Goal: Information Seeking & Learning: Learn about a topic

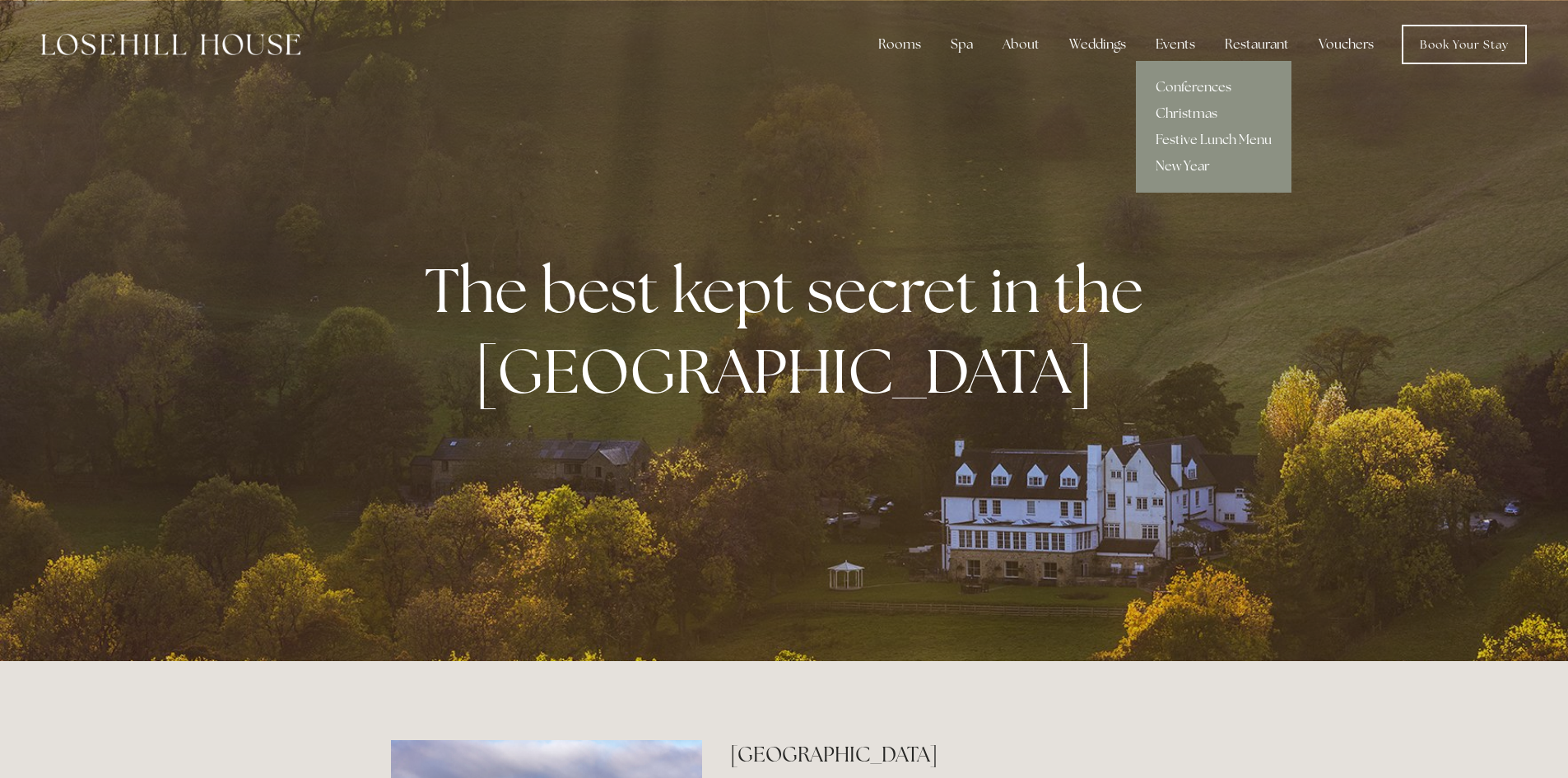
click at [1188, 109] on link "Christmas" at bounding box center [1214, 113] width 156 height 26
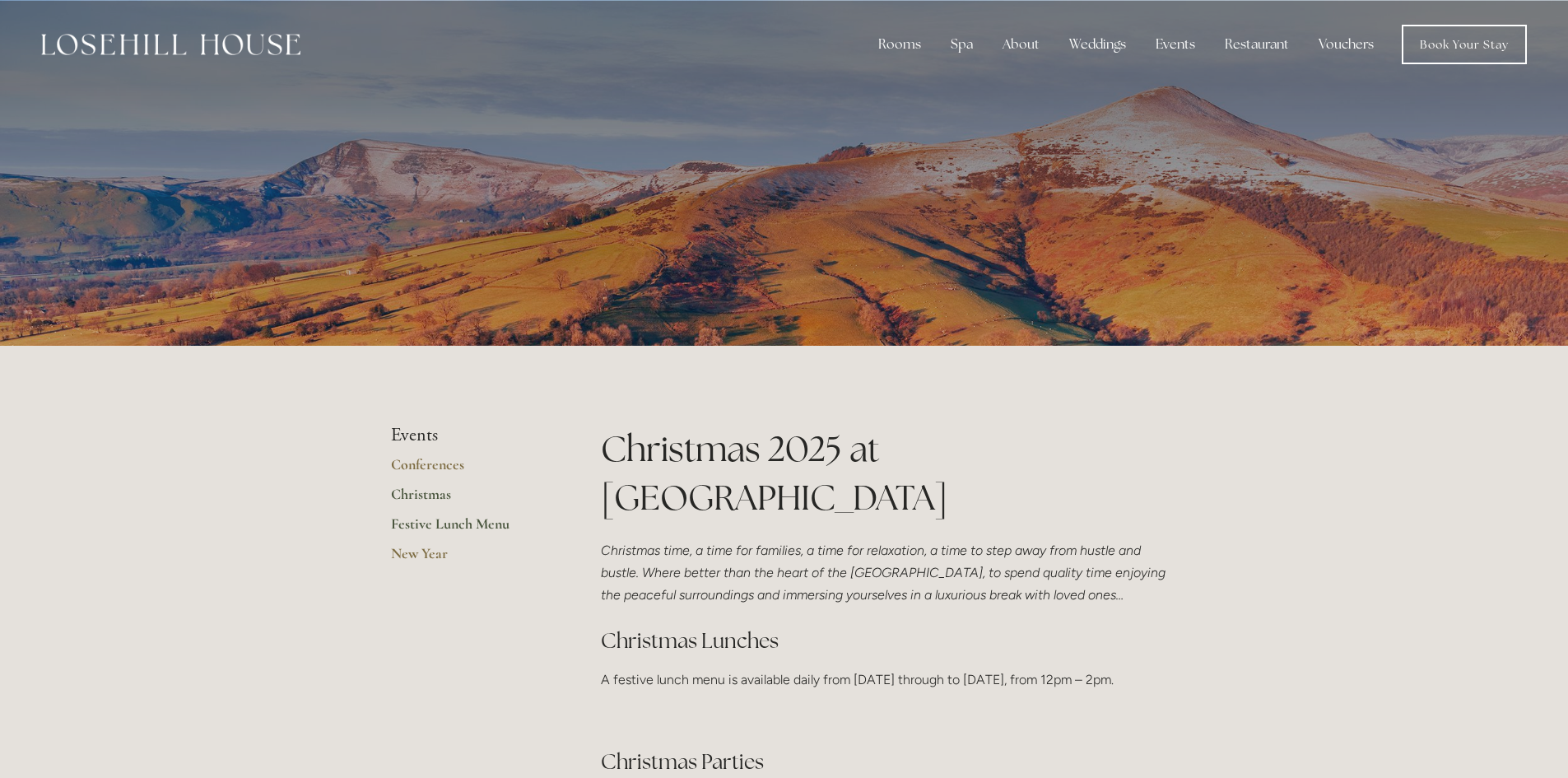
click at [431, 528] on link "Festive Lunch Menu" at bounding box center [469, 529] width 157 height 29
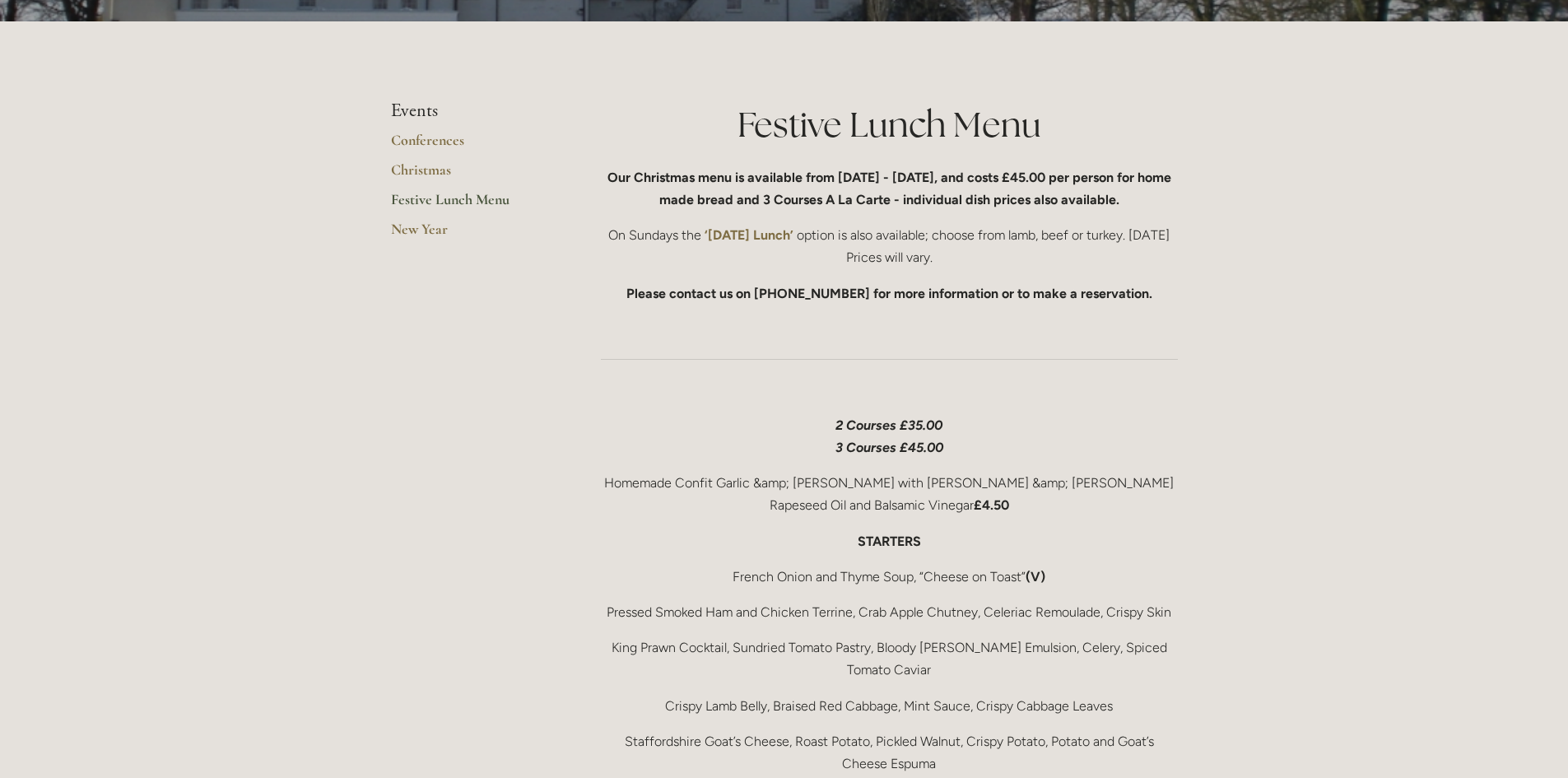
scroll to position [329, 0]
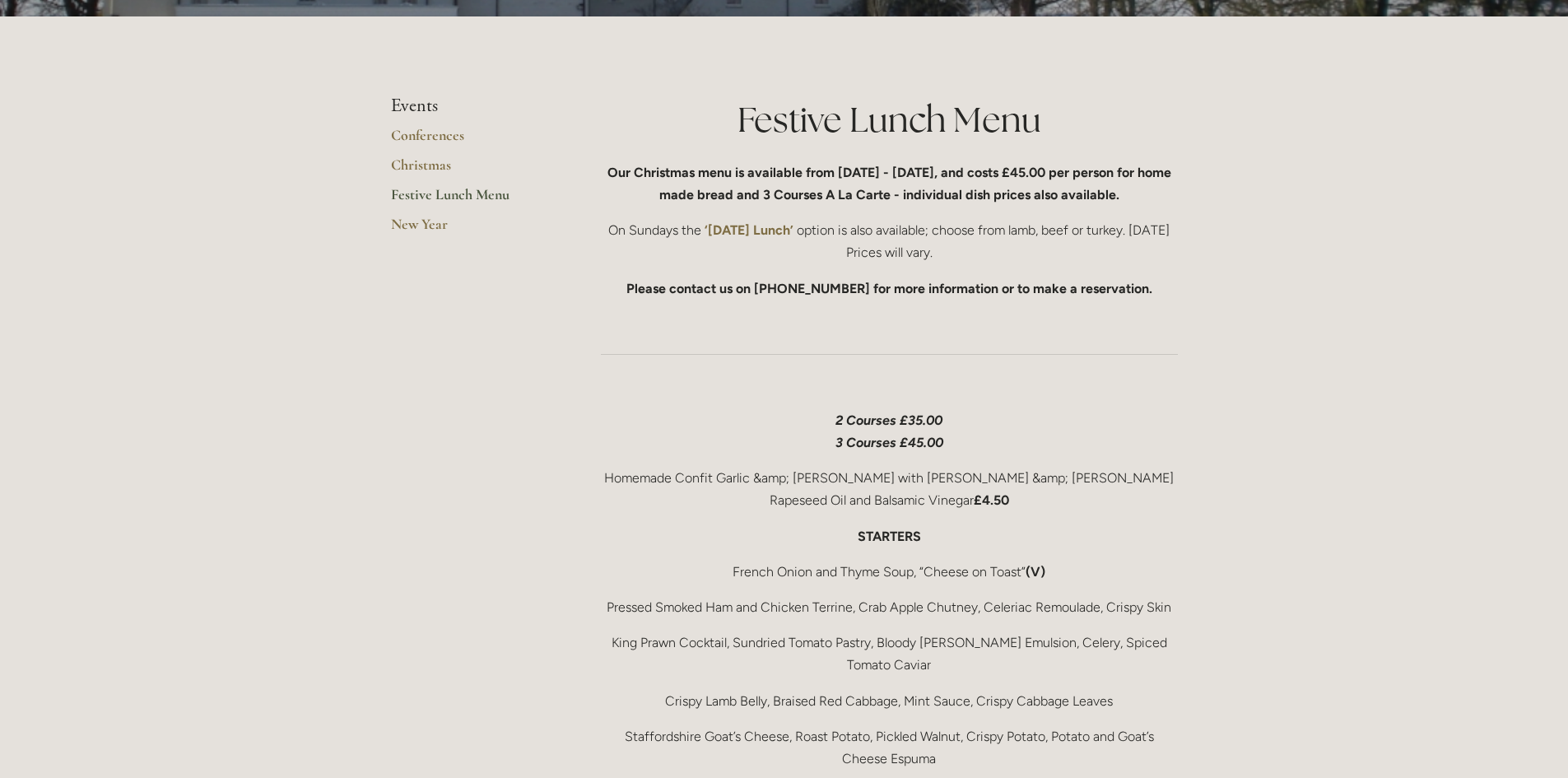
drag, startPoint x: 1149, startPoint y: 192, endPoint x: 962, endPoint y: 168, distance: 188.5
click at [962, 168] on p "Our Christmas menu is available from [DATE] - [DATE], and costs £45.00 per pers…" at bounding box center [889, 184] width 577 height 45
copy strong ", and costs £45.00 per person for home made bread and 3 Courses A La Carte - in…"
click at [419, 167] on link "Christmas" at bounding box center [469, 170] width 157 height 29
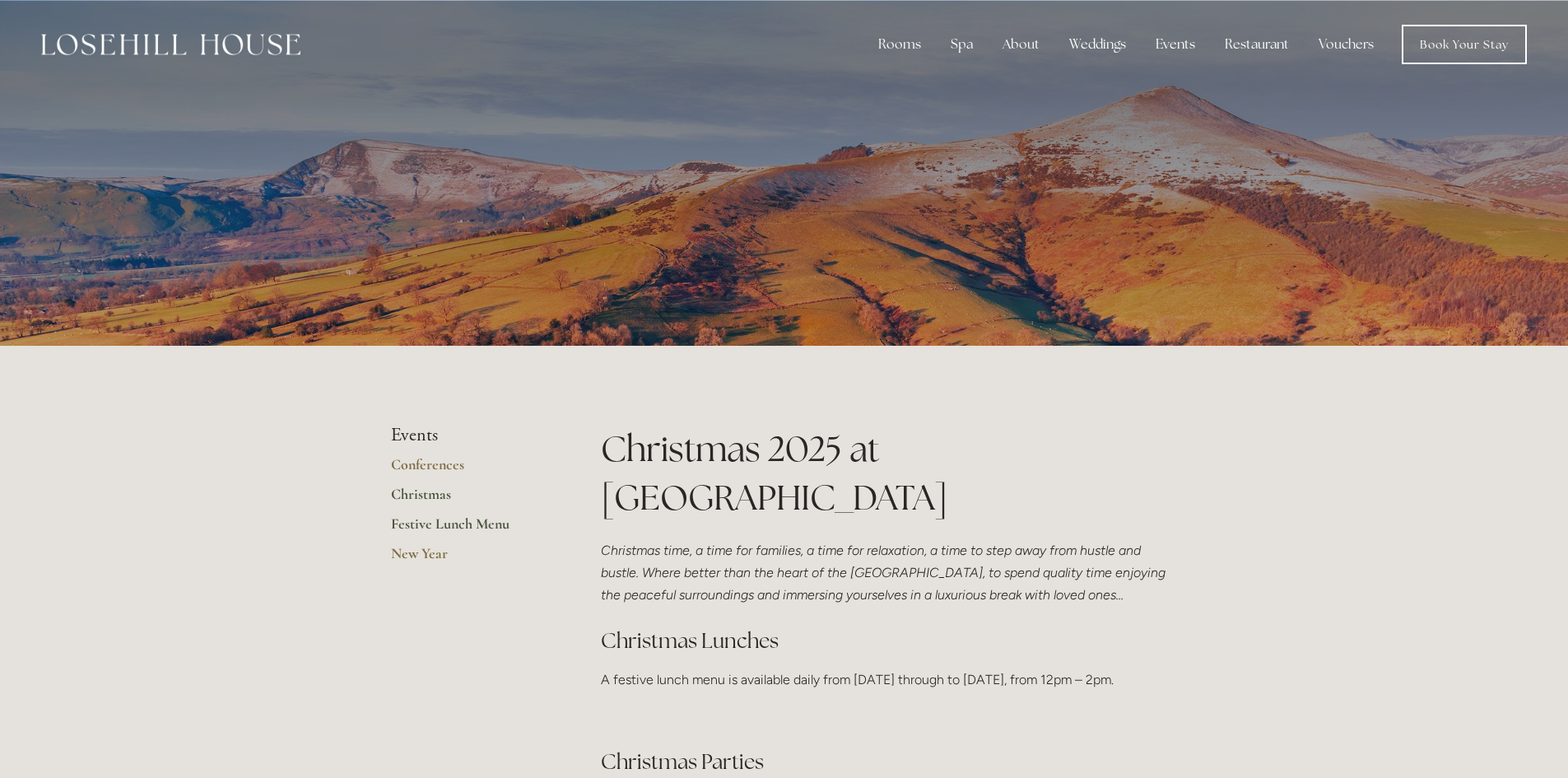
click at [417, 522] on link "Festive Lunch Menu" at bounding box center [469, 529] width 157 height 29
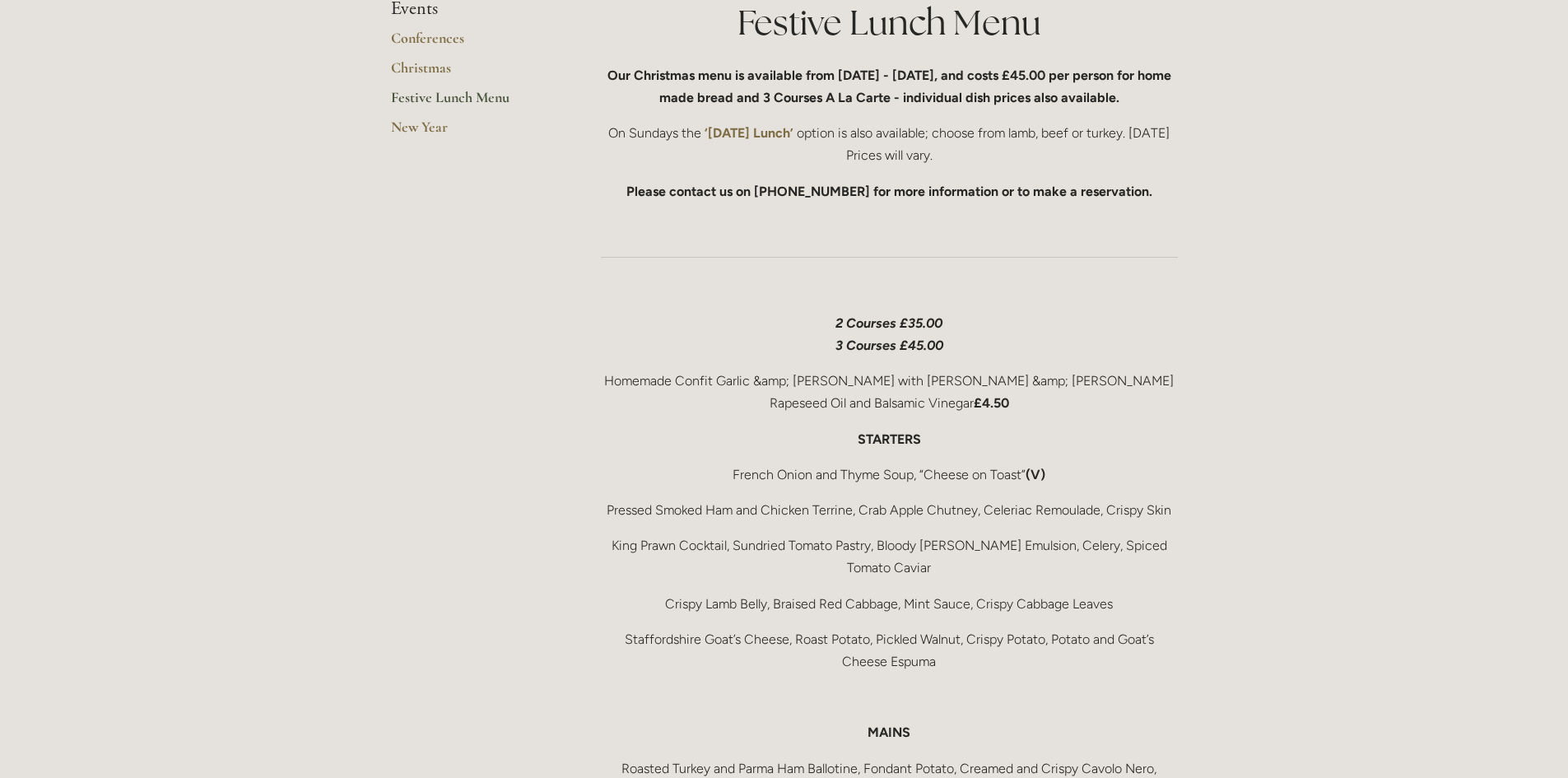
scroll to position [494, 0]
